Goal: Task Accomplishment & Management: Manage account settings

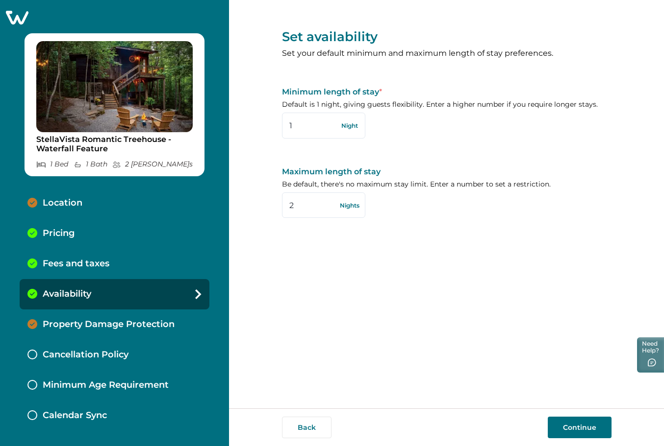
click at [100, 257] on div "Fees and taxes" at bounding box center [115, 264] width 190 height 30
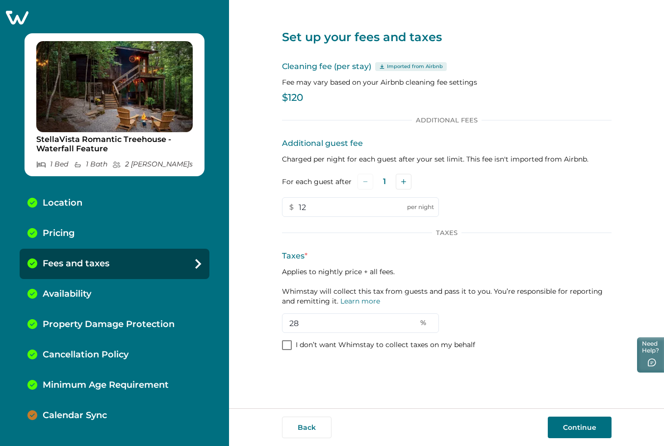
drag, startPoint x: 299, startPoint y: 324, endPoint x: 276, endPoint y: 324, distance: 22.5
click at [276, 324] on div "Set up your fees and taxes Cleaning fee (per stay) Imported from Airbnb Fee may…" at bounding box center [446, 204] width 435 height 409
click at [267, 333] on div "Set up your fees and taxes Cleaning fee (per stay) Imported from Airbnb Fee may…" at bounding box center [446, 204] width 435 height 409
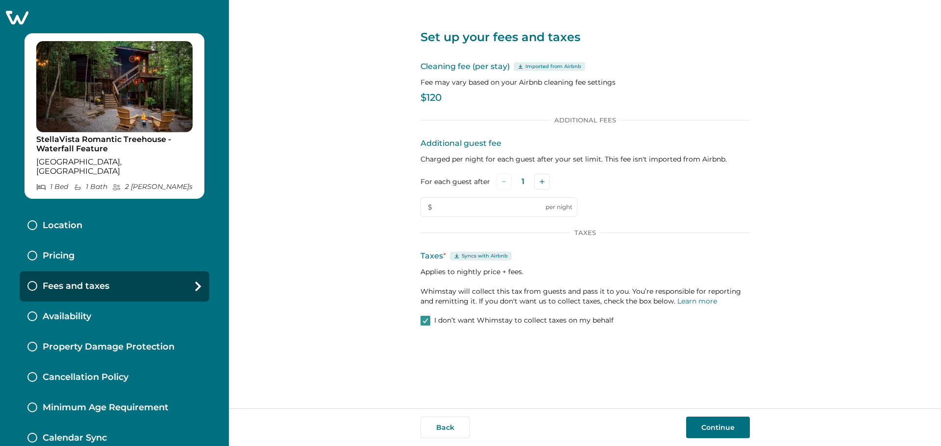
type input "12"
